Goal: Task Accomplishment & Management: Manage account settings

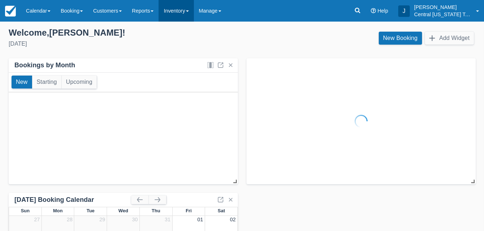
click at [175, 12] on link "Inventory" at bounding box center [175, 11] width 35 height 22
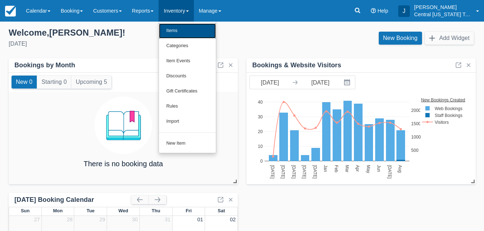
click at [183, 31] on link "Items" at bounding box center [187, 30] width 57 height 15
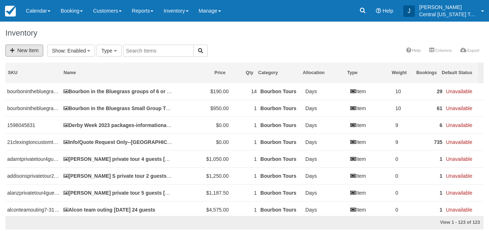
click at [21, 49] on link "New Item" at bounding box center [24, 51] width 38 height 12
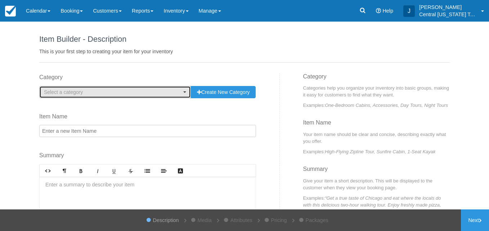
click at [104, 91] on span "Select a category" at bounding box center [113, 92] width 138 height 7
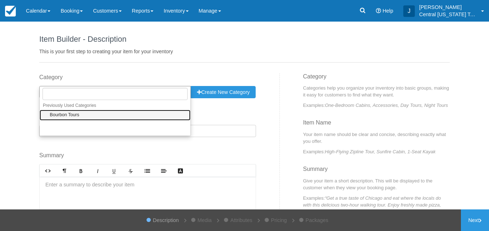
click at [86, 113] on link "Bourbon Tours" at bounding box center [115, 115] width 151 height 11
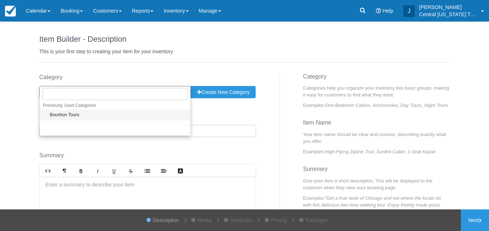
select select "1"
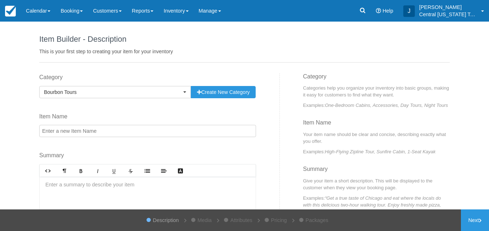
click at [85, 133] on input "Item Name" at bounding box center [147, 131] width 217 height 12
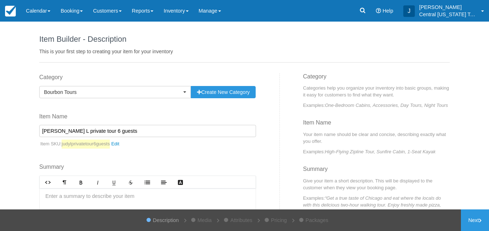
click at [134, 132] on input "Judy L private tour 6 guests" at bounding box center [147, 131] width 217 height 12
type input "Judy L private tour 6 guests 10-18-2025"
click at [104, 194] on div at bounding box center [148, 215] width 216 height 54
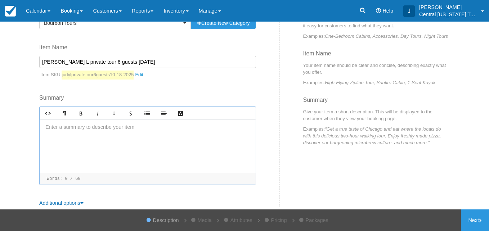
scroll to position [76, 0]
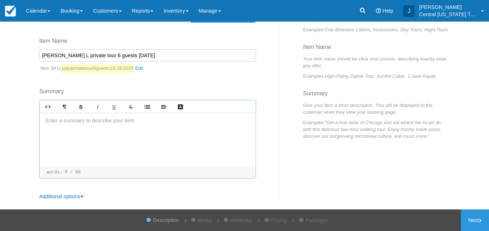
click at [122, 123] on div at bounding box center [148, 140] width 216 height 54
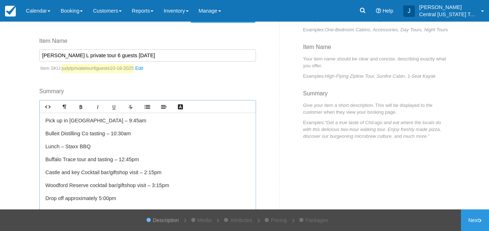
scroll to position [26, 0]
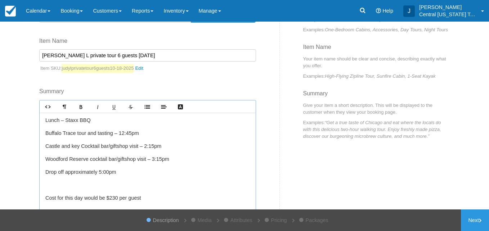
click at [125, 182] on p at bounding box center [147, 186] width 205 height 8
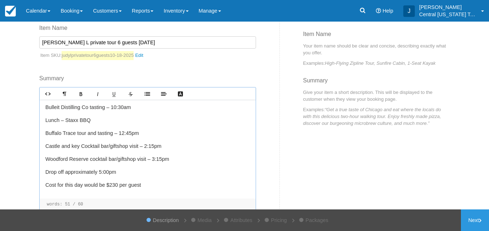
click at [148, 185] on p "Cost for this day would be $230 per guest" at bounding box center [147, 186] width 205 height 8
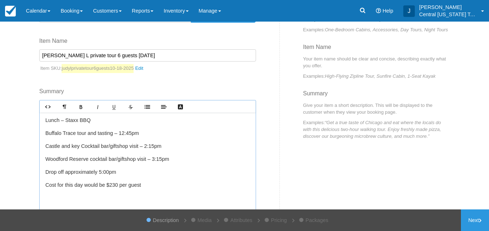
click at [100, 197] on p "﻿" at bounding box center [147, 198] width 205 height 8
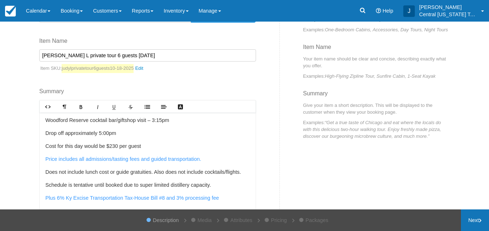
click at [475, 228] on link "Next" at bounding box center [475, 221] width 28 height 22
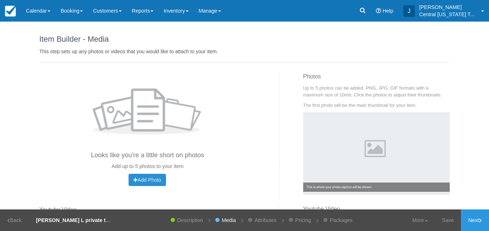
click at [147, 180] on span "Add Photo" at bounding box center [147, 180] width 28 height 6
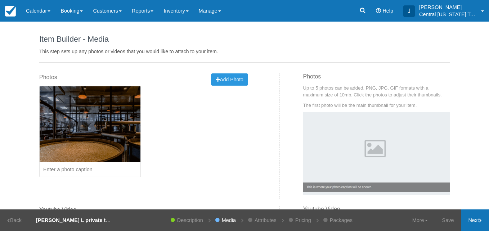
click at [475, 222] on link "Next" at bounding box center [475, 221] width 28 height 22
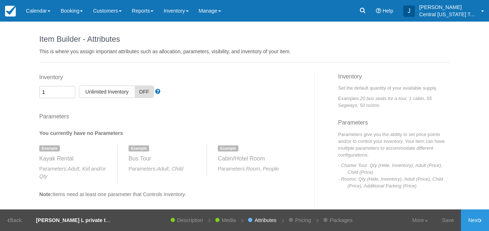
scroll to position [63, 0]
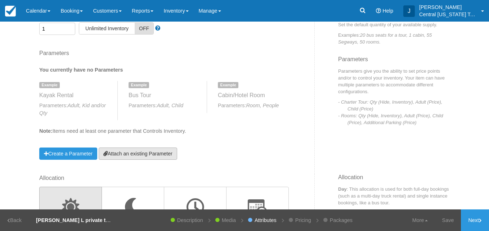
click at [158, 154] on link "Attach an existing Parameter" at bounding box center [138, 154] width 79 height 12
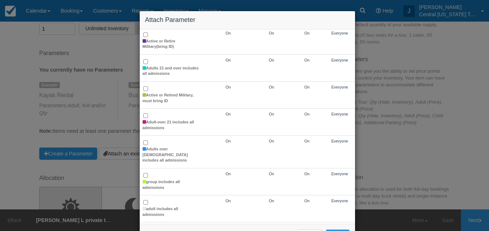
scroll to position [64, 0]
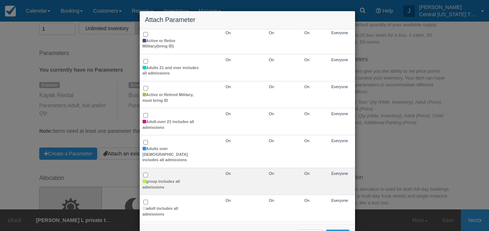
click at [147, 173] on td "group includes all admissions" at bounding box center [171, 181] width 63 height 27
checkbox input "true"
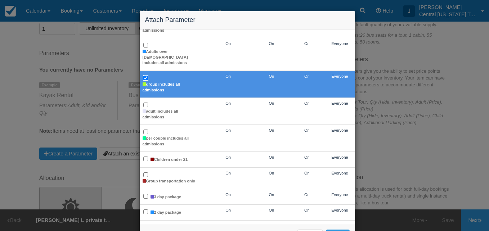
scroll to position [27, 0]
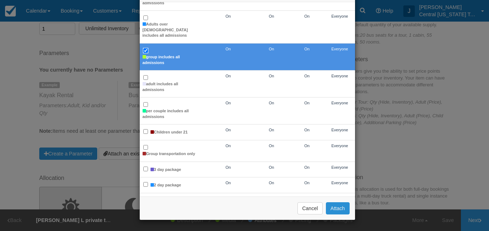
click at [331, 203] on button "Attach" at bounding box center [338, 208] width 24 height 12
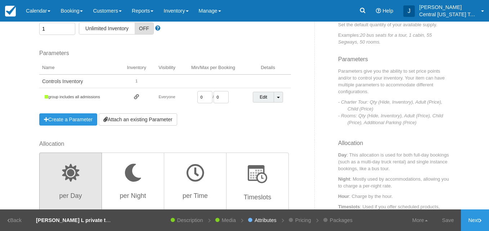
click at [205, 96] on input "0" at bounding box center [204, 97] width 15 height 12
type input "1"
click at [205, 96] on input "number" at bounding box center [204, 97] width 15 height 12
type input "1"
click at [217, 134] on div "Inventory 1 Unlimited ON Unlimited Inventory OFF This item is a Product Groupin…" at bounding box center [174, 75] width 281 height 130
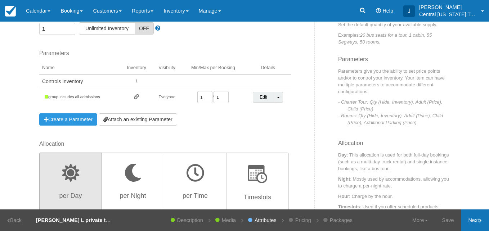
click at [462, 215] on link "Next" at bounding box center [475, 221] width 28 height 22
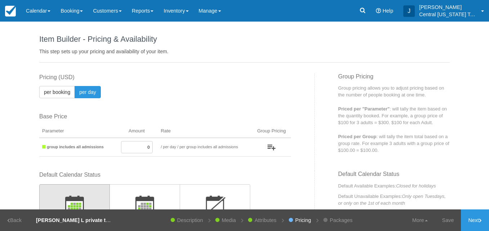
click at [137, 146] on input "0" at bounding box center [137, 147] width 32 height 12
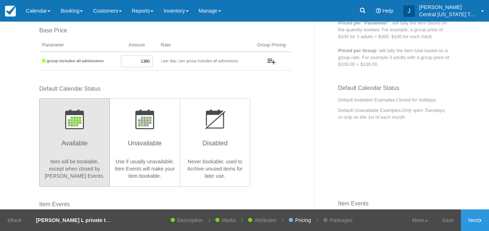
scroll to position [86, 0]
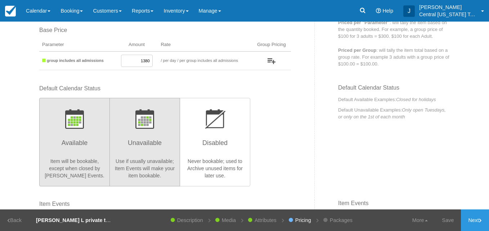
type input "1380"
click at [140, 140] on h3 "Unavailable" at bounding box center [144, 145] width 61 height 18
radio input "true"
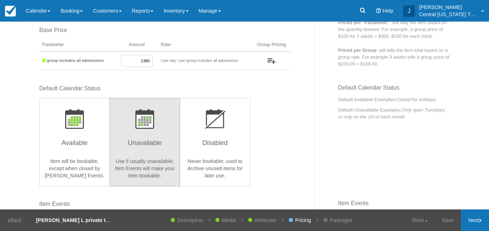
click at [472, 224] on link "Next" at bounding box center [475, 221] width 28 height 22
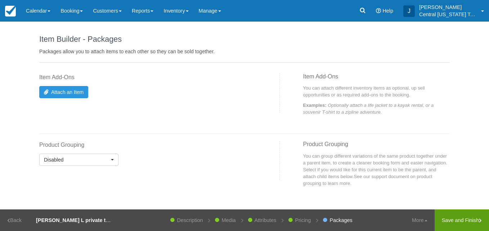
click at [444, 228] on link "Save and Finish" at bounding box center [462, 221] width 54 height 22
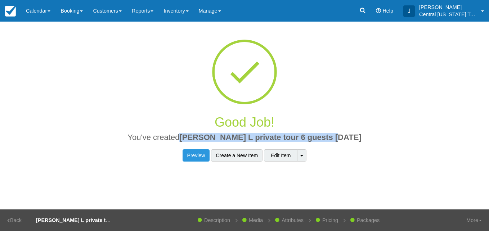
drag, startPoint x: 349, startPoint y: 138, endPoint x: 199, endPoint y: 139, distance: 149.8
click at [199, 139] on h2 "You've created Judy L private tour 6 guests 10-18-2025" at bounding box center [245, 139] width 400 height 13
copy span "[PERSON_NAME] L private tour 6 guests [DATE]"
click at [181, 19] on link "Inventory" at bounding box center [175, 11] width 35 height 22
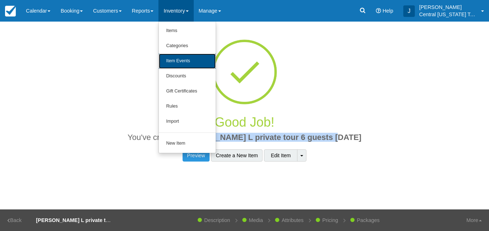
click at [192, 68] on link "Item Events" at bounding box center [187, 61] width 57 height 15
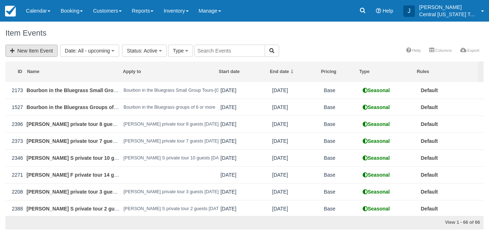
click at [28, 48] on link "New Item Event" at bounding box center [31, 51] width 52 height 12
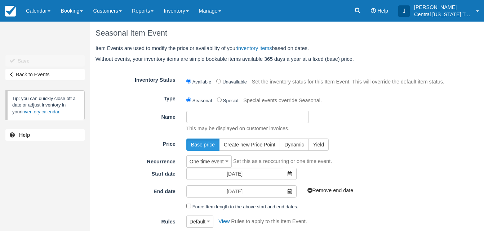
click at [232, 118] on input "Name" at bounding box center [247, 117] width 122 height 12
paste input "[PERSON_NAME] L private tour 6 guests [DATE]"
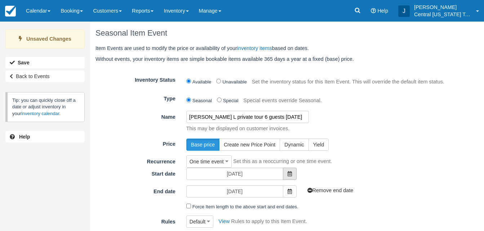
type input "[PERSON_NAME] L private tour 6 guests [DATE]"
click at [295, 176] on span at bounding box center [290, 174] width 14 height 12
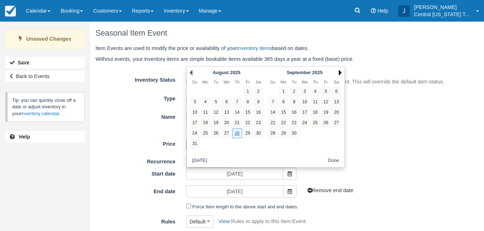
click at [339, 73] on link "Next" at bounding box center [340, 73] width 3 height 6
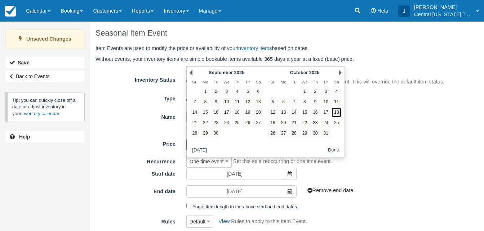
click at [338, 111] on link "18" at bounding box center [336, 113] width 10 height 10
type input "[DATE]"
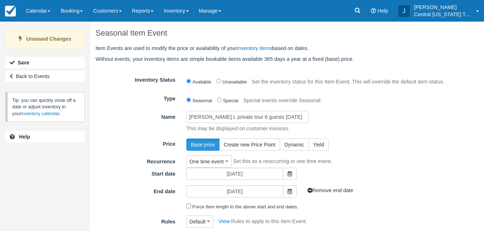
scroll to position [69, 0]
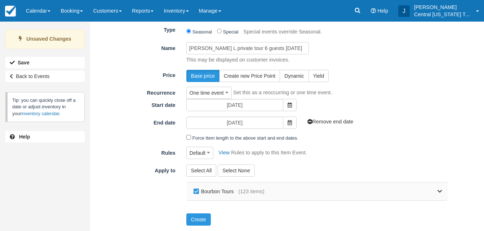
click at [196, 188] on label "Bourbon Tours" at bounding box center [215, 191] width 47 height 11
checkbox input "false"
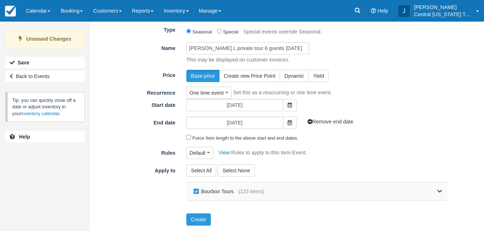
checkbox input "false"
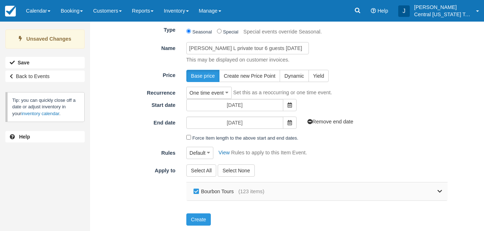
checkbox input "false"
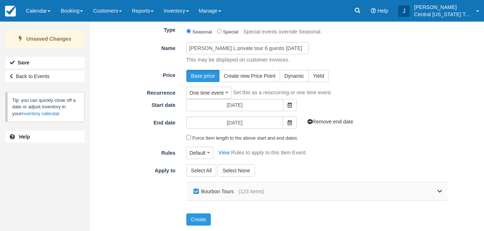
checkbox input "false"
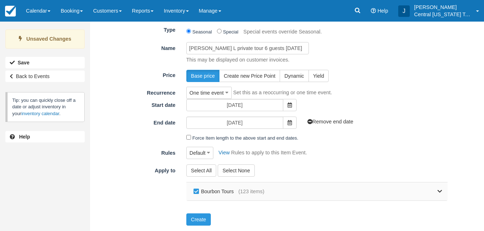
checkbox input "false"
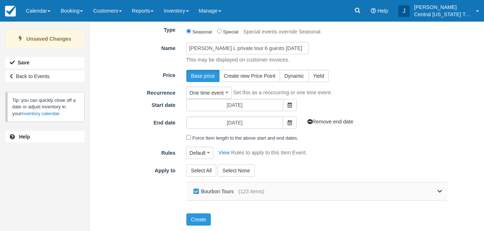
checkbox input "false"
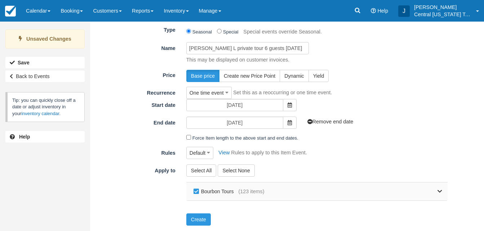
checkbox input "false"
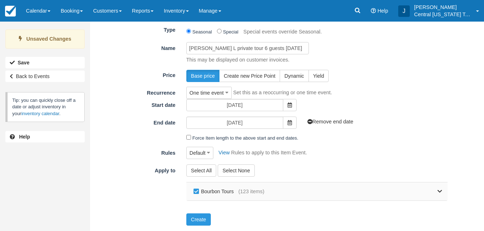
checkbox input "false"
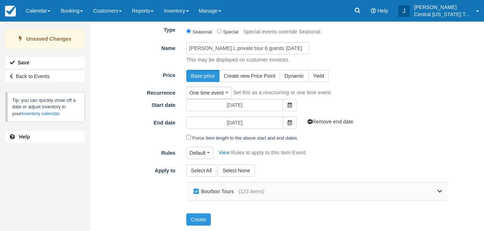
checkbox input "false"
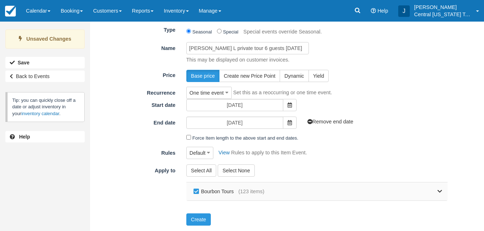
checkbox input "false"
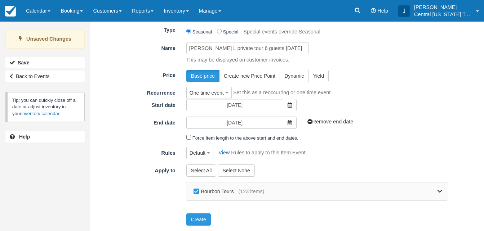
checkbox input "false"
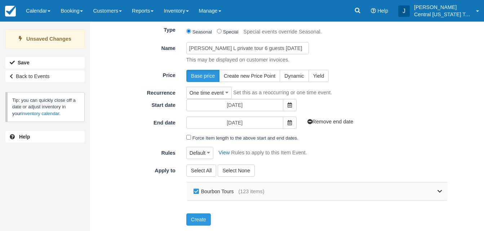
checkbox input "false"
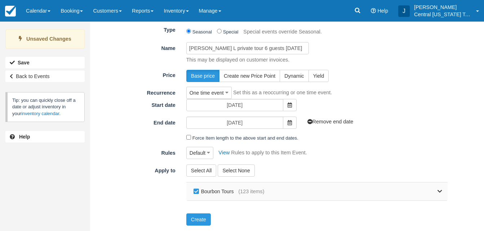
checkbox input "false"
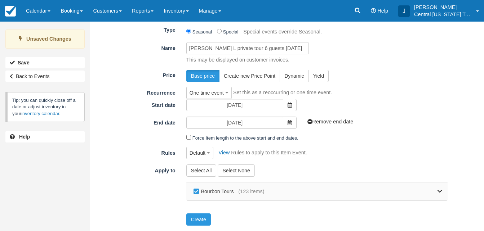
checkbox input "false"
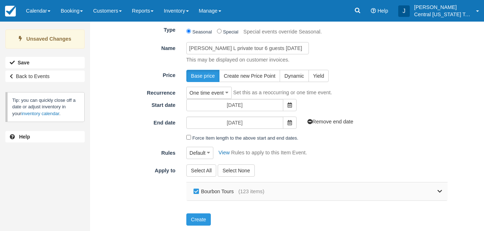
checkbox input "false"
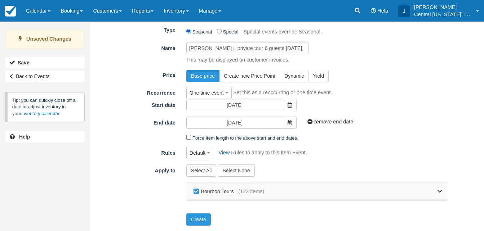
checkbox input "false"
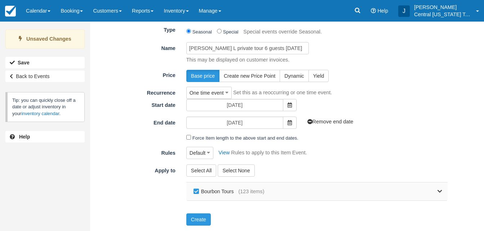
checkbox input "false"
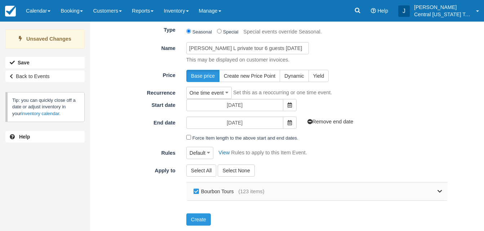
checkbox input "false"
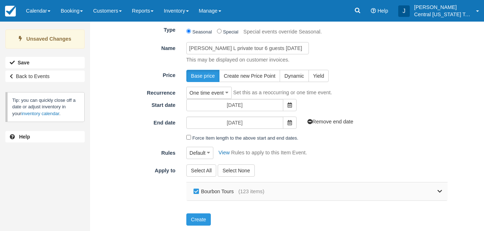
checkbox input "false"
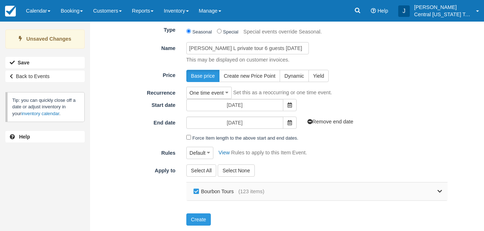
checkbox input "false"
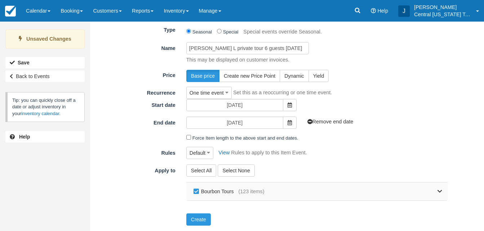
checkbox input "false"
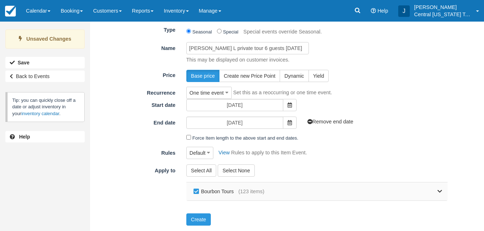
checkbox input "false"
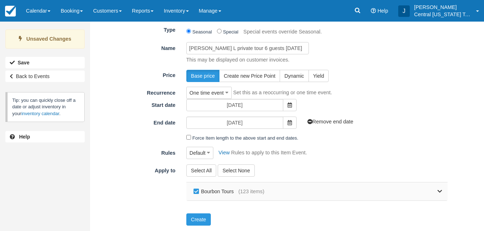
checkbox input "false"
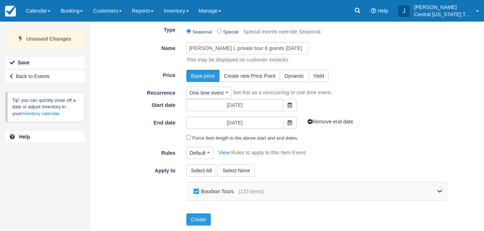
checkbox input "false"
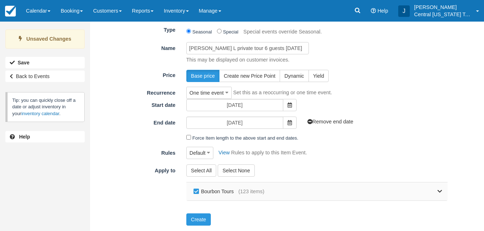
checkbox input "false"
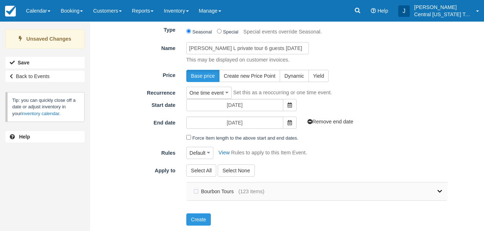
click at [433, 194] on link at bounding box center [353, 192] width 178 height 18
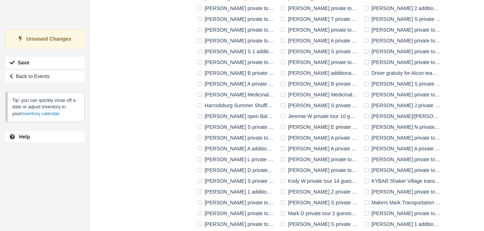
scroll to position [346, 0]
click at [233, 161] on label "[PERSON_NAME] L private tour 6 guests [DATE]" at bounding box center [236, 159] width 83 height 11
checkbox input "true"
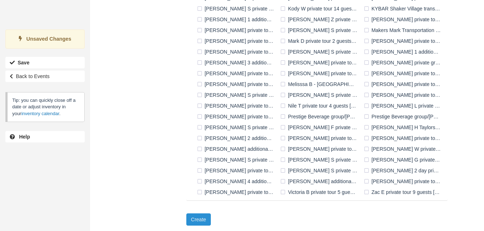
click at [199, 219] on button "Create" at bounding box center [198, 220] width 24 height 12
